Goal: Register for event/course

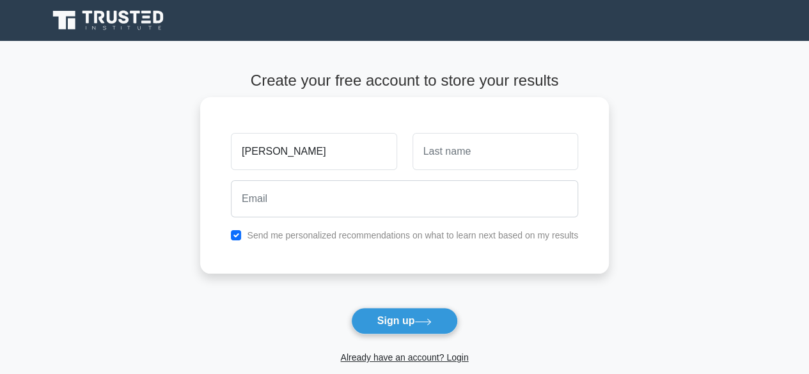
type input "[PERSON_NAME]"
click at [439, 148] on input "text" at bounding box center [495, 151] width 166 height 37
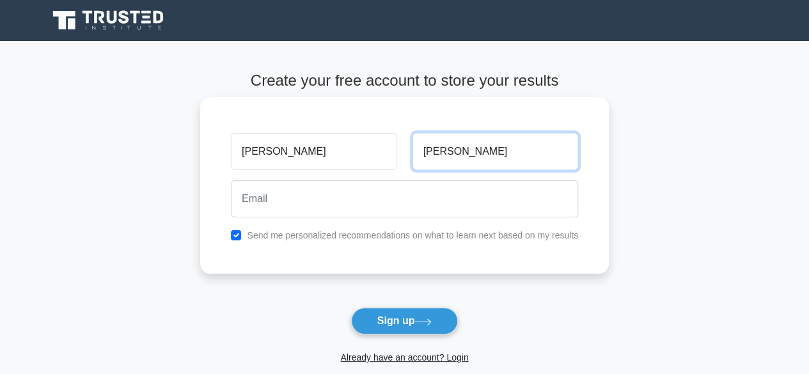
type input "Hasan"
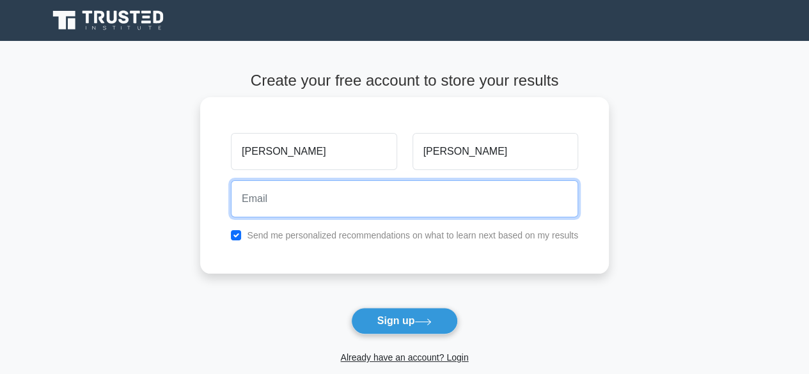
click at [323, 199] on input "email" at bounding box center [404, 198] width 347 height 37
type input "mikehasan@gmail.com"
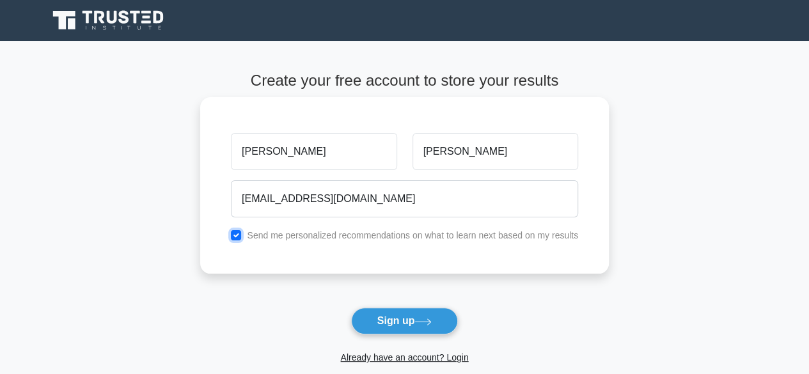
click at [237, 235] on input "checkbox" at bounding box center [236, 235] width 10 height 10
checkbox input "false"
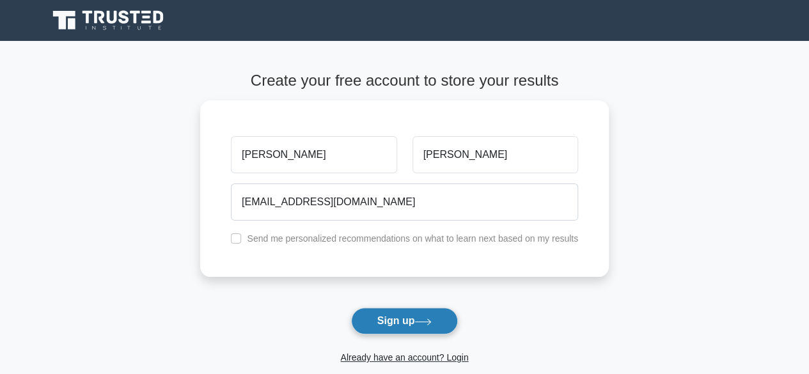
click at [410, 317] on button "Sign up" at bounding box center [404, 321] width 107 height 27
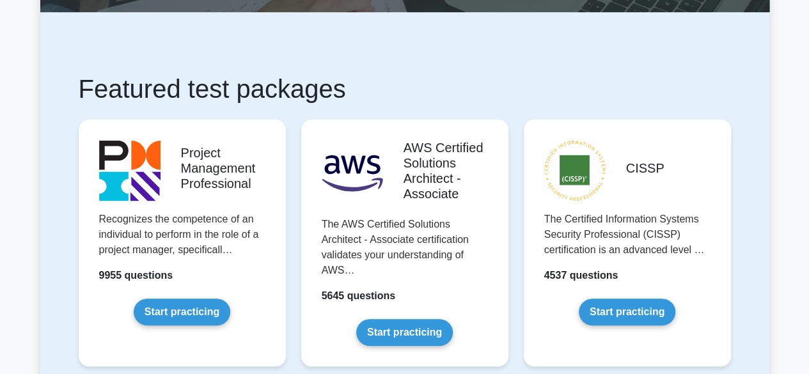
scroll to position [179, 0]
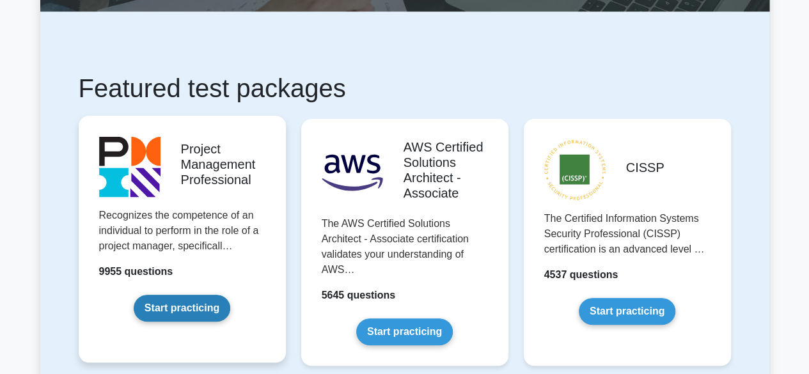
click at [170, 303] on link "Start practicing" at bounding box center [182, 308] width 97 height 27
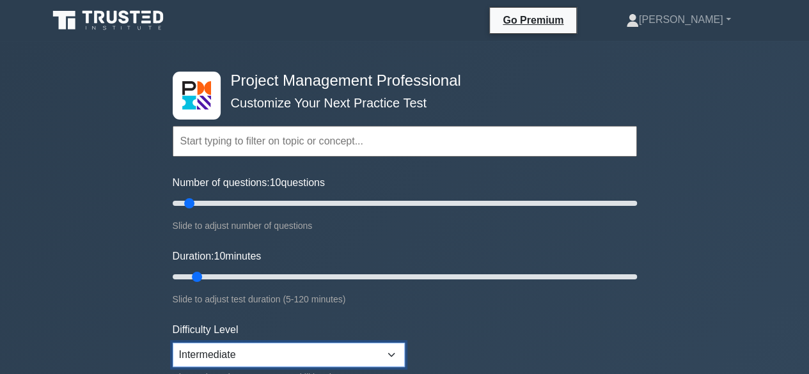
click at [251, 343] on select "Beginner Intermediate Expert" at bounding box center [289, 355] width 232 height 24
select select "expert"
click at [173, 343] on select "Beginner Intermediate Expert" at bounding box center [289, 355] width 232 height 24
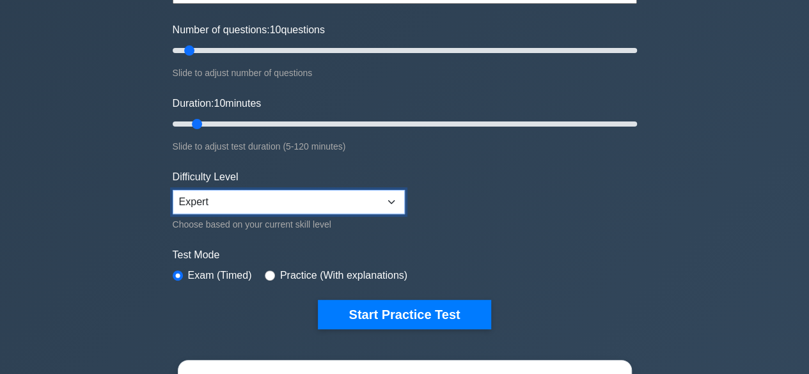
scroll to position [153, 0]
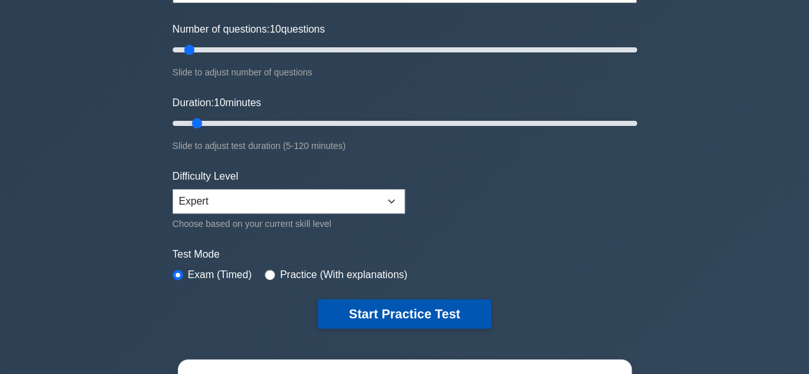
click at [417, 314] on button "Start Practice Test" at bounding box center [404, 313] width 173 height 29
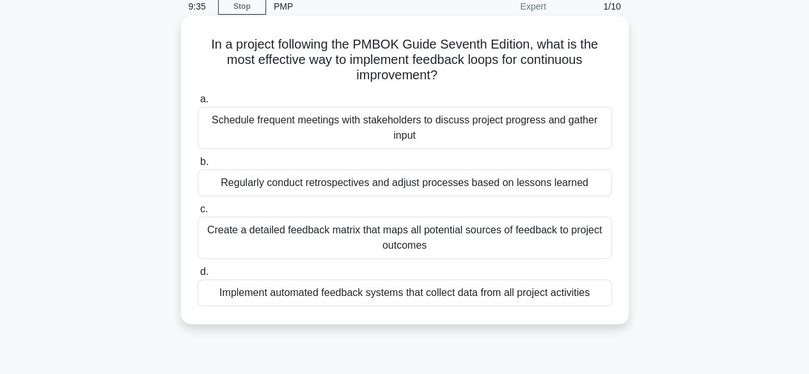
scroll to position [66, 0]
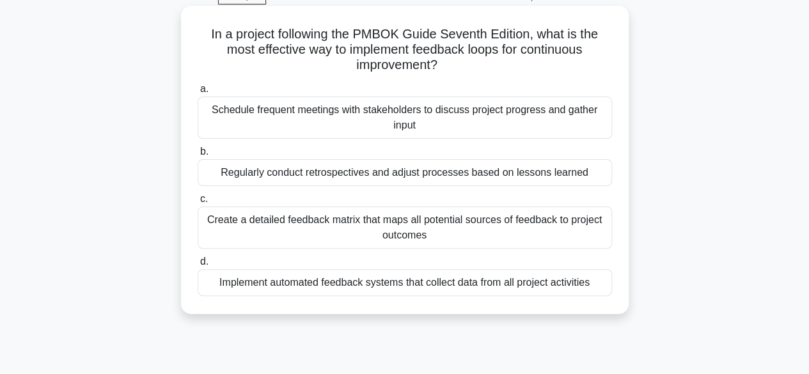
click at [423, 115] on div "Schedule frequent meetings with stakeholders to discuss project progress and ga…" at bounding box center [405, 118] width 414 height 42
click at [198, 93] on input "a. Schedule frequent meetings with stakeholders to discuss project progress and…" at bounding box center [198, 89] width 0 height 8
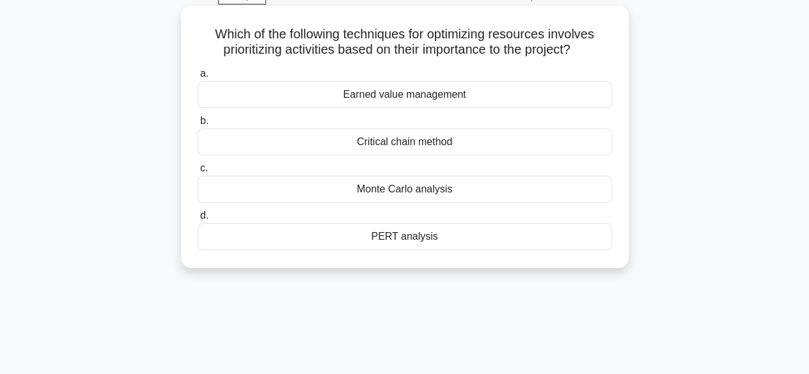
scroll to position [0, 0]
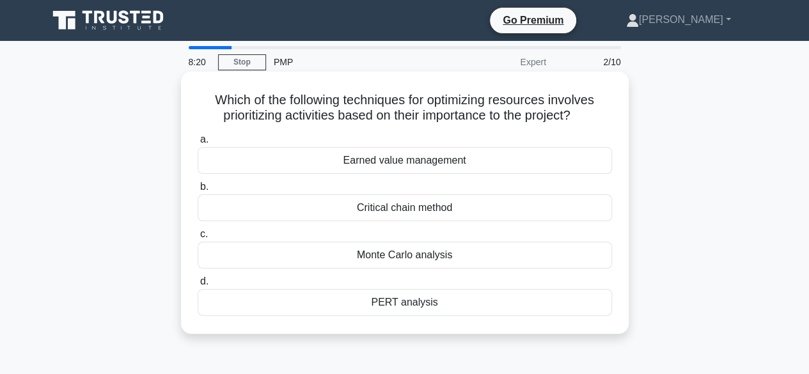
click at [396, 166] on div "Earned value management" at bounding box center [405, 160] width 414 height 27
click at [198, 144] on input "a. Earned value management" at bounding box center [198, 140] width 0 height 8
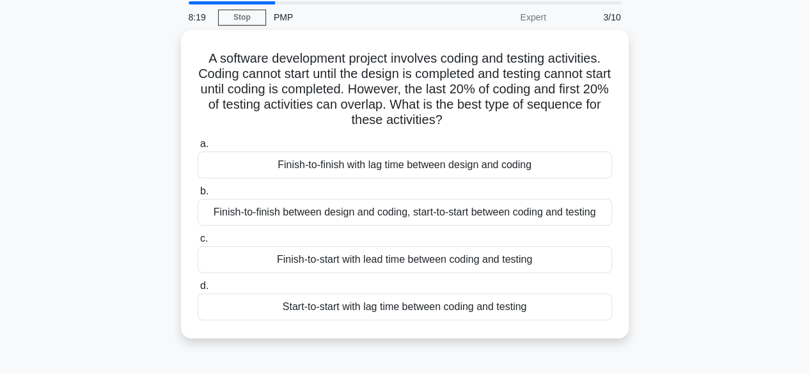
scroll to position [45, 0]
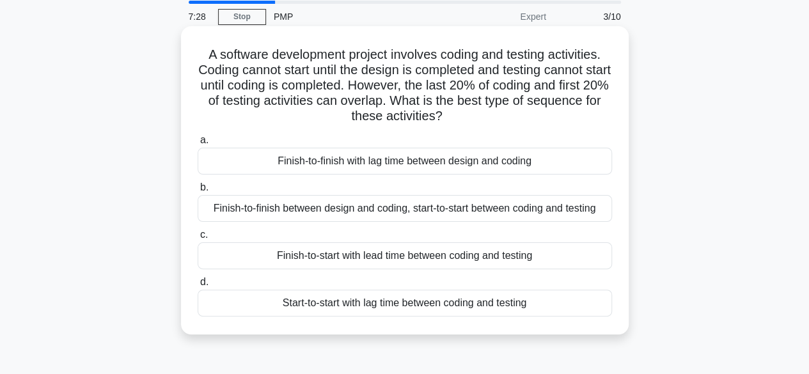
click at [400, 260] on div "Finish-to-start with lead time between coding and testing" at bounding box center [405, 255] width 414 height 27
click at [198, 239] on input "c. Finish-to-start with lead time between coding and testing" at bounding box center [198, 235] width 0 height 8
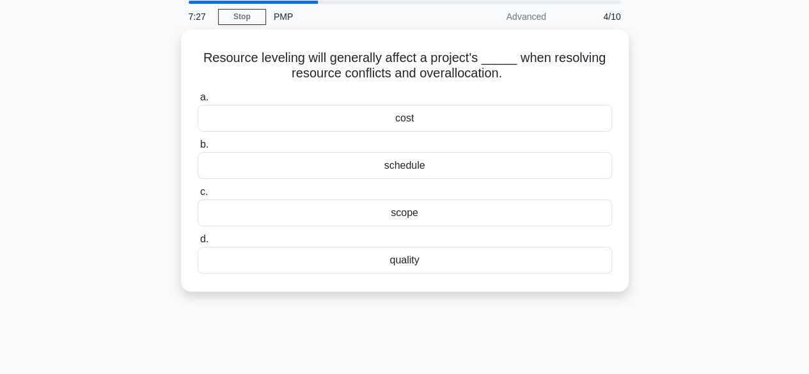
scroll to position [0, 0]
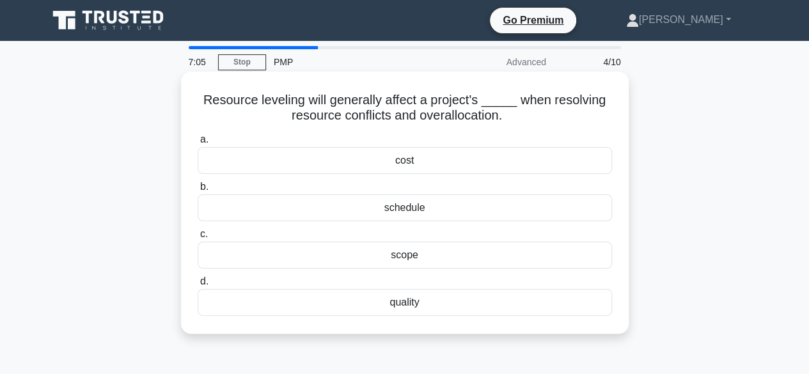
click at [350, 207] on div "schedule" at bounding box center [405, 207] width 414 height 27
click at [198, 191] on input "b. schedule" at bounding box center [198, 187] width 0 height 8
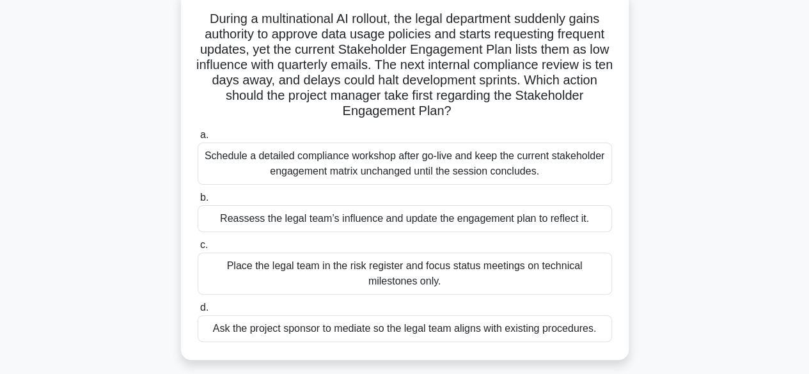
scroll to position [82, 0]
click at [380, 215] on div "Reassess the legal team’s influence and update the engagement plan to reflect i…" at bounding box center [405, 218] width 414 height 27
click at [198, 201] on input "b. Reassess the legal team’s influence and update the engagement plan to reflec…" at bounding box center [198, 197] width 0 height 8
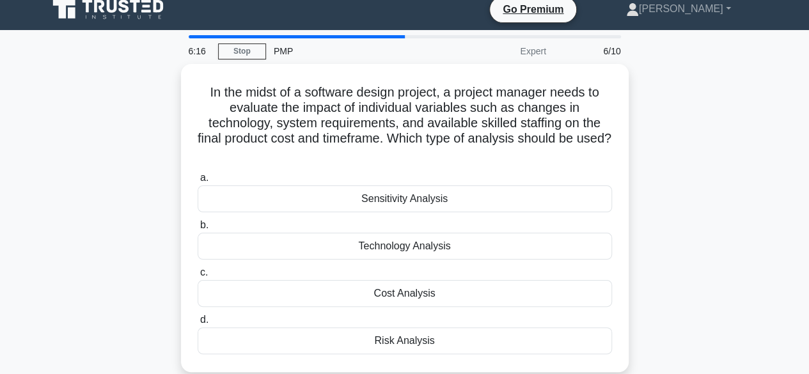
scroll to position [0, 0]
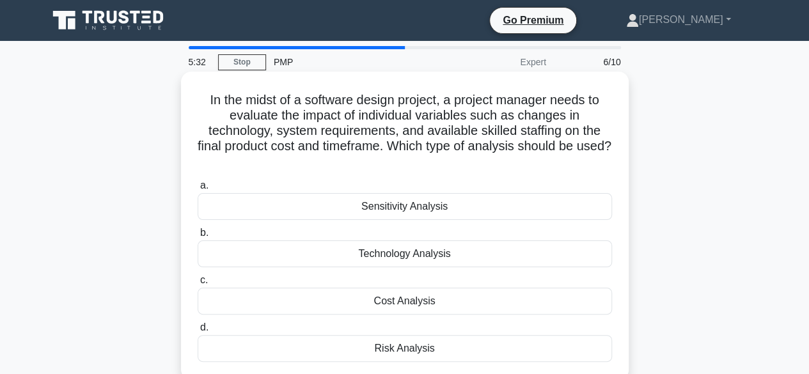
click at [417, 209] on div "Sensitivity Analysis" at bounding box center [405, 206] width 414 height 27
click at [198, 190] on input "a. Sensitivity Analysis" at bounding box center [198, 186] width 0 height 8
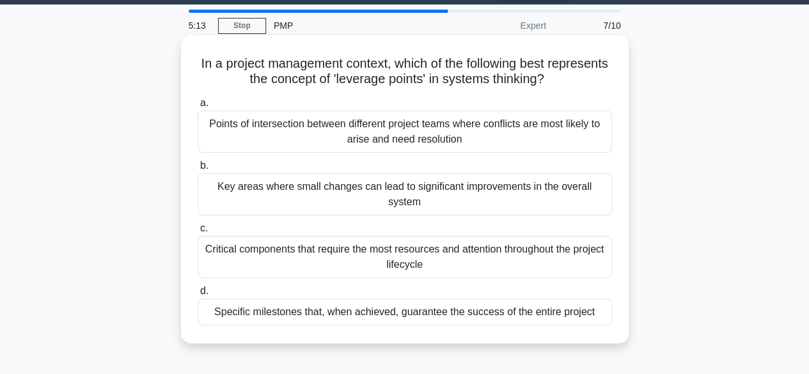
scroll to position [38, 0]
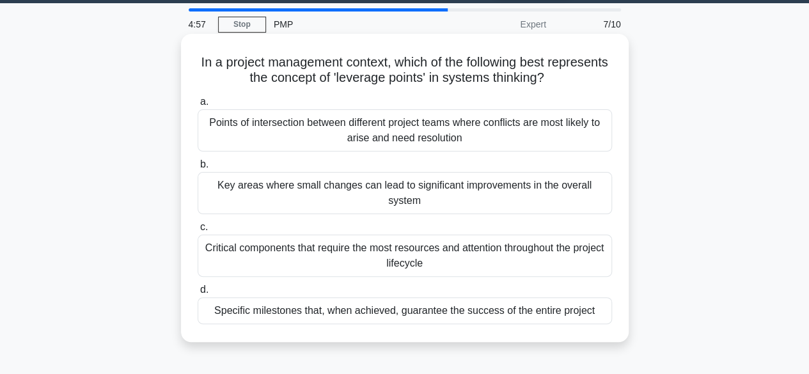
click at [407, 200] on div "Key areas where small changes can lead to significant improvements in the overa…" at bounding box center [405, 193] width 414 height 42
click at [198, 169] on input "b. Key areas where small changes can lead to significant improvements in the ov…" at bounding box center [198, 164] width 0 height 8
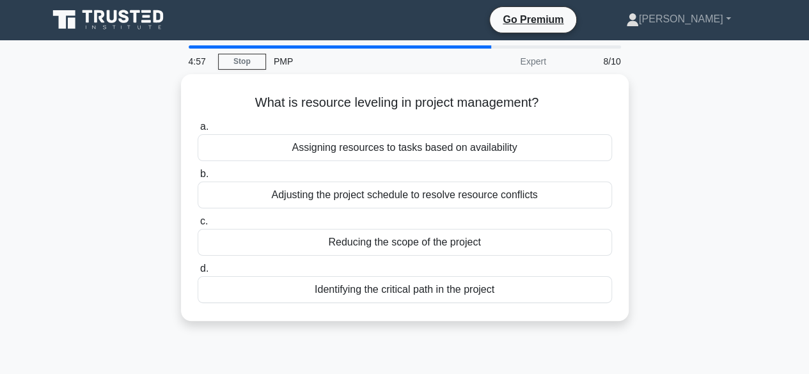
scroll to position [0, 0]
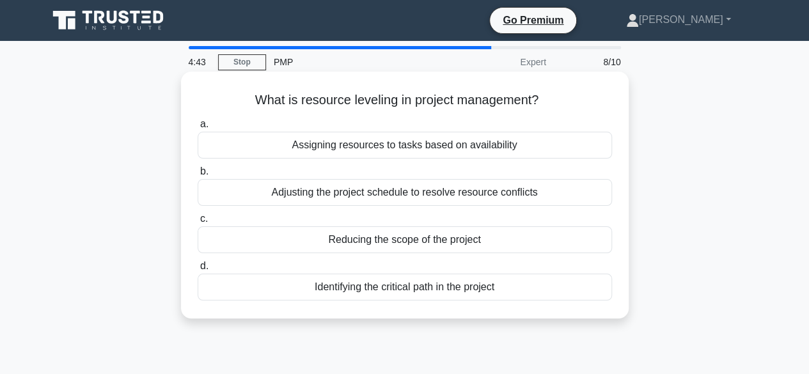
click at [418, 195] on div "Adjusting the project schedule to resolve resource conflicts" at bounding box center [405, 192] width 414 height 27
click at [198, 176] on input "b. Adjusting the project schedule to resolve resource conflicts" at bounding box center [198, 171] width 0 height 8
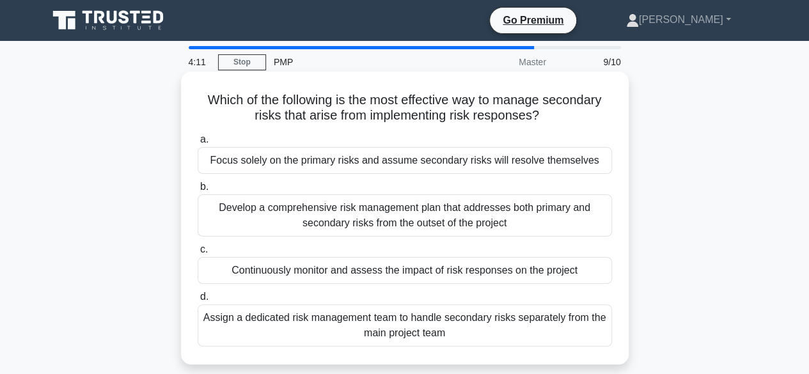
click at [396, 272] on div "Continuously monitor and assess the impact of risk responses on the project" at bounding box center [405, 270] width 414 height 27
click at [198, 254] on input "c. Continuously monitor and assess the impact of risk responses on the project" at bounding box center [198, 249] width 0 height 8
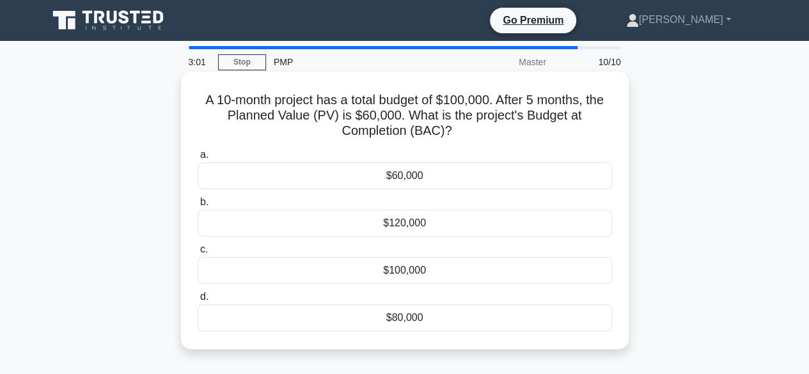
click at [410, 224] on div "$120,000" at bounding box center [405, 223] width 414 height 27
click at [198, 206] on input "b. $120,000" at bounding box center [198, 202] width 0 height 8
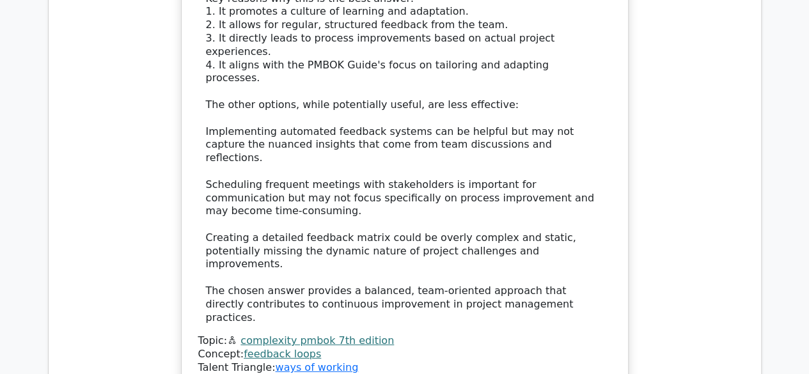
scroll to position [1757, 0]
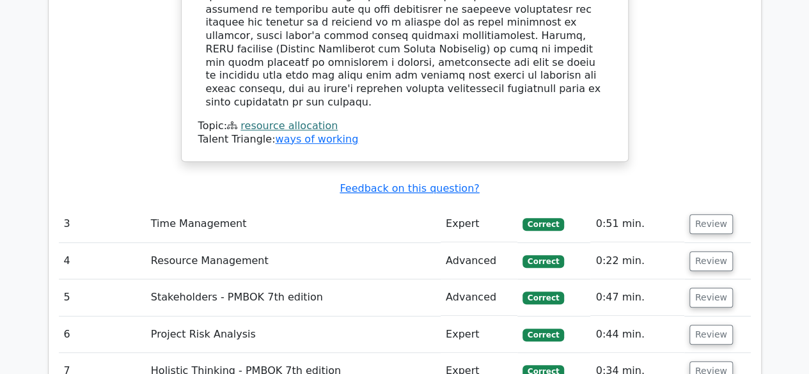
scroll to position [2628, 0]
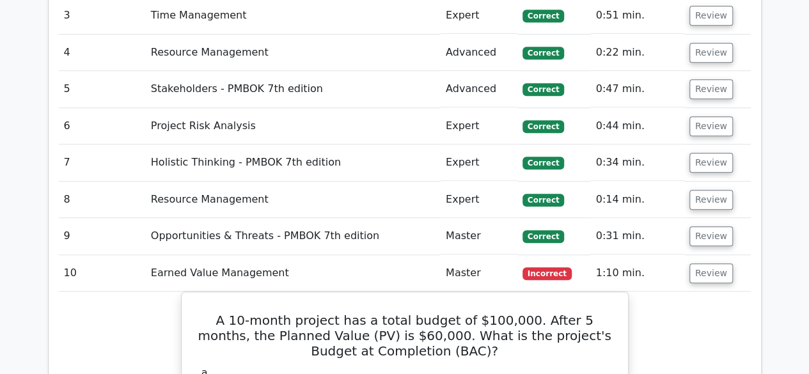
scroll to position [2824, 0]
